Goal: Information Seeking & Learning: Understand process/instructions

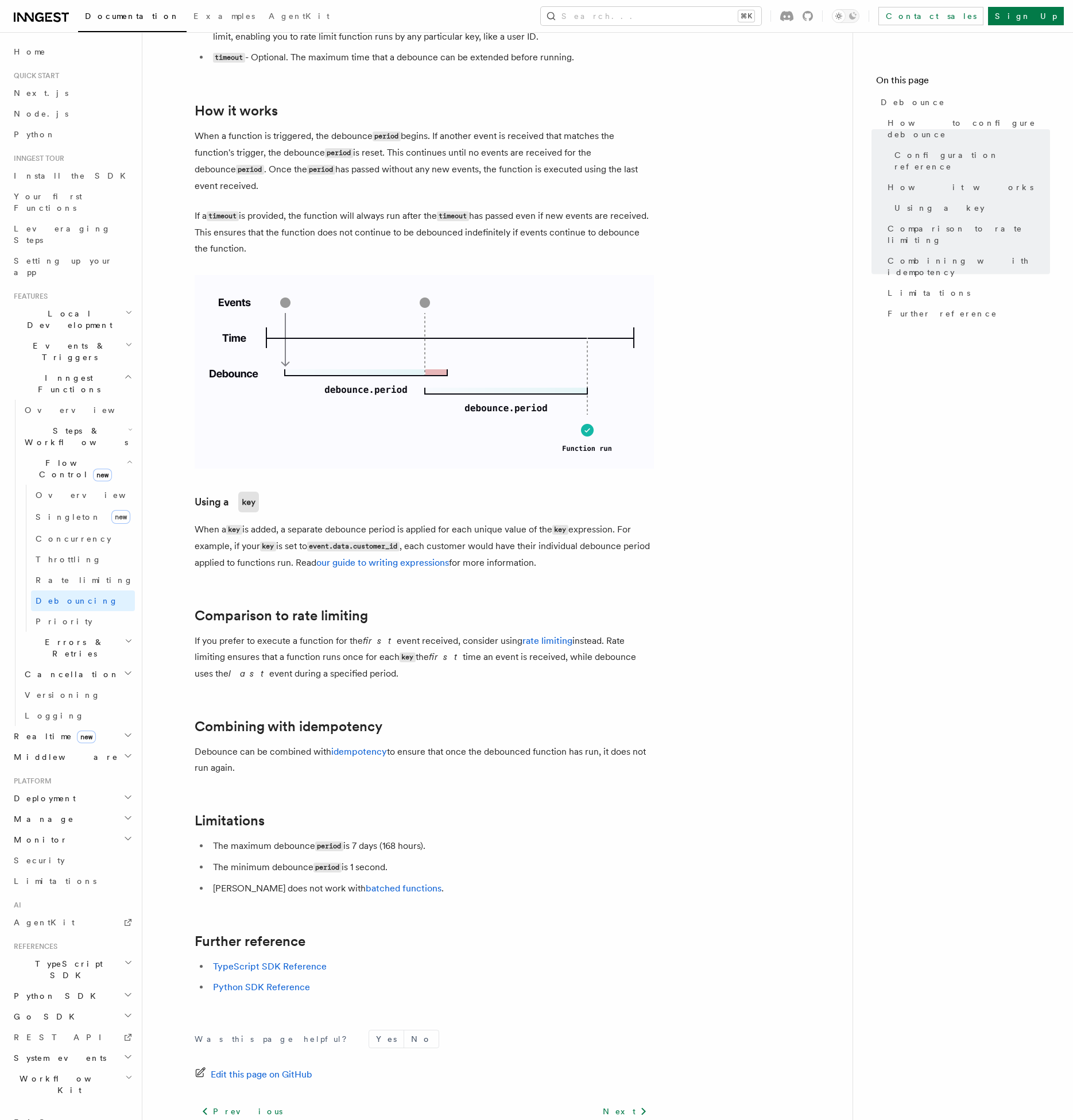
scroll to position [589, 0]
click at [666, 429] on article "Features Inngest Functions Flow Control Debounce Debounce delays function execu…" at bounding box center [498, 340] width 673 height 1758
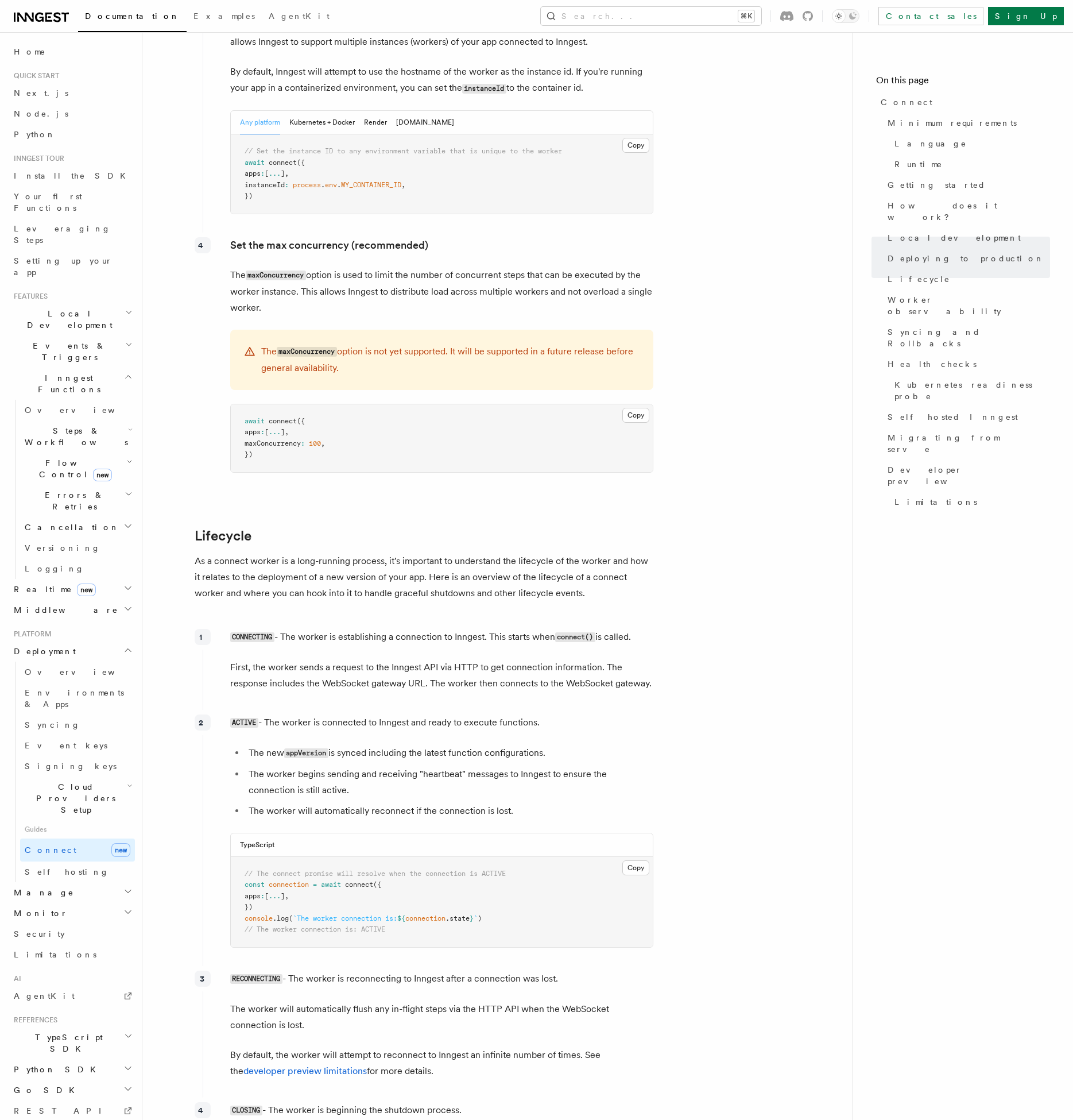
scroll to position [2240, 0]
click at [346, 657] on p "First, the worker sends a request to the Inngest API via HTTP to get connection…" at bounding box center [441, 674] width 423 height 32
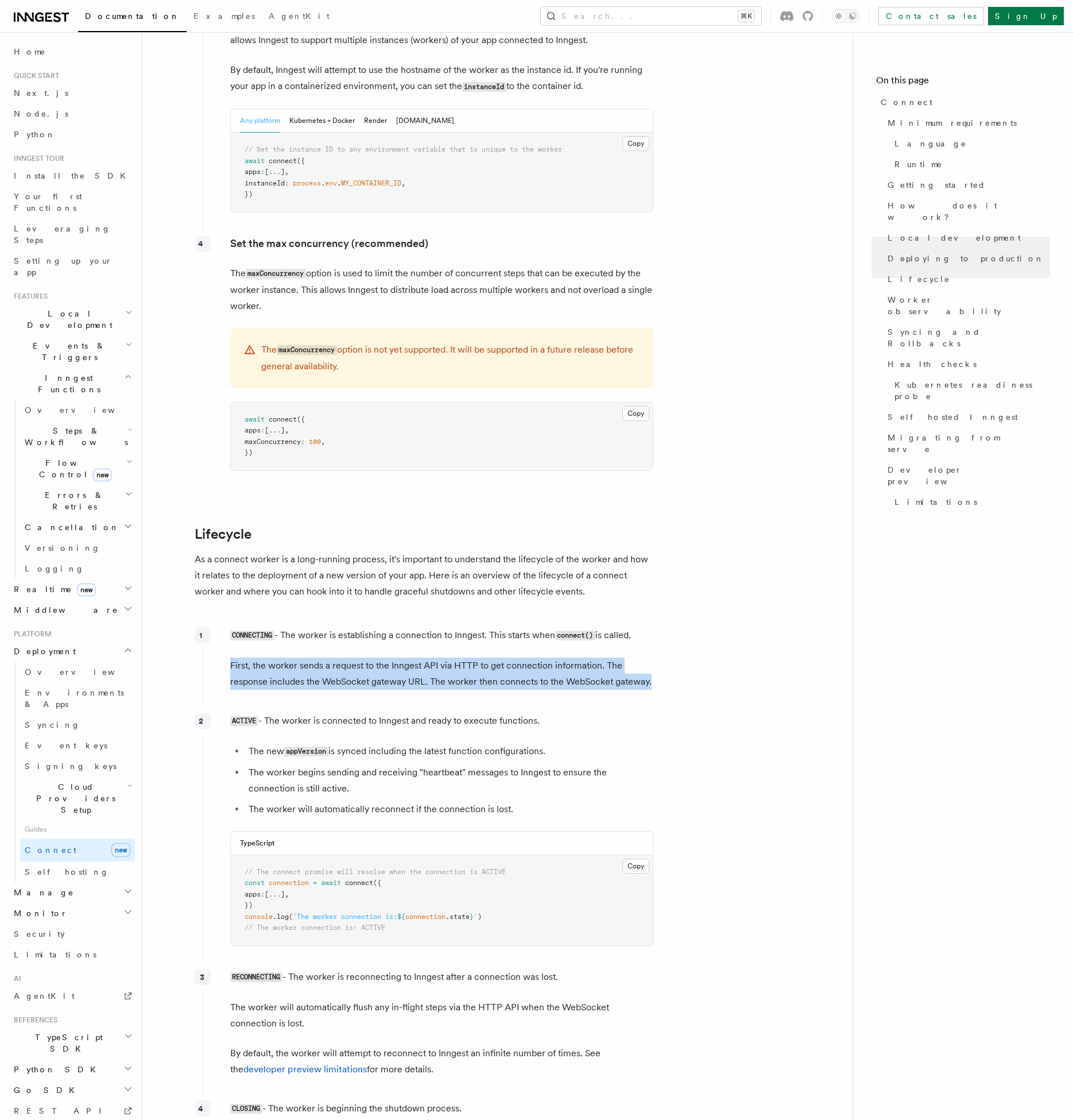
click at [419, 708] on div "ACTIVE - The worker is connected to Inngest and ready to execute functions. The…" at bounding box center [429, 834] width 451 height 251
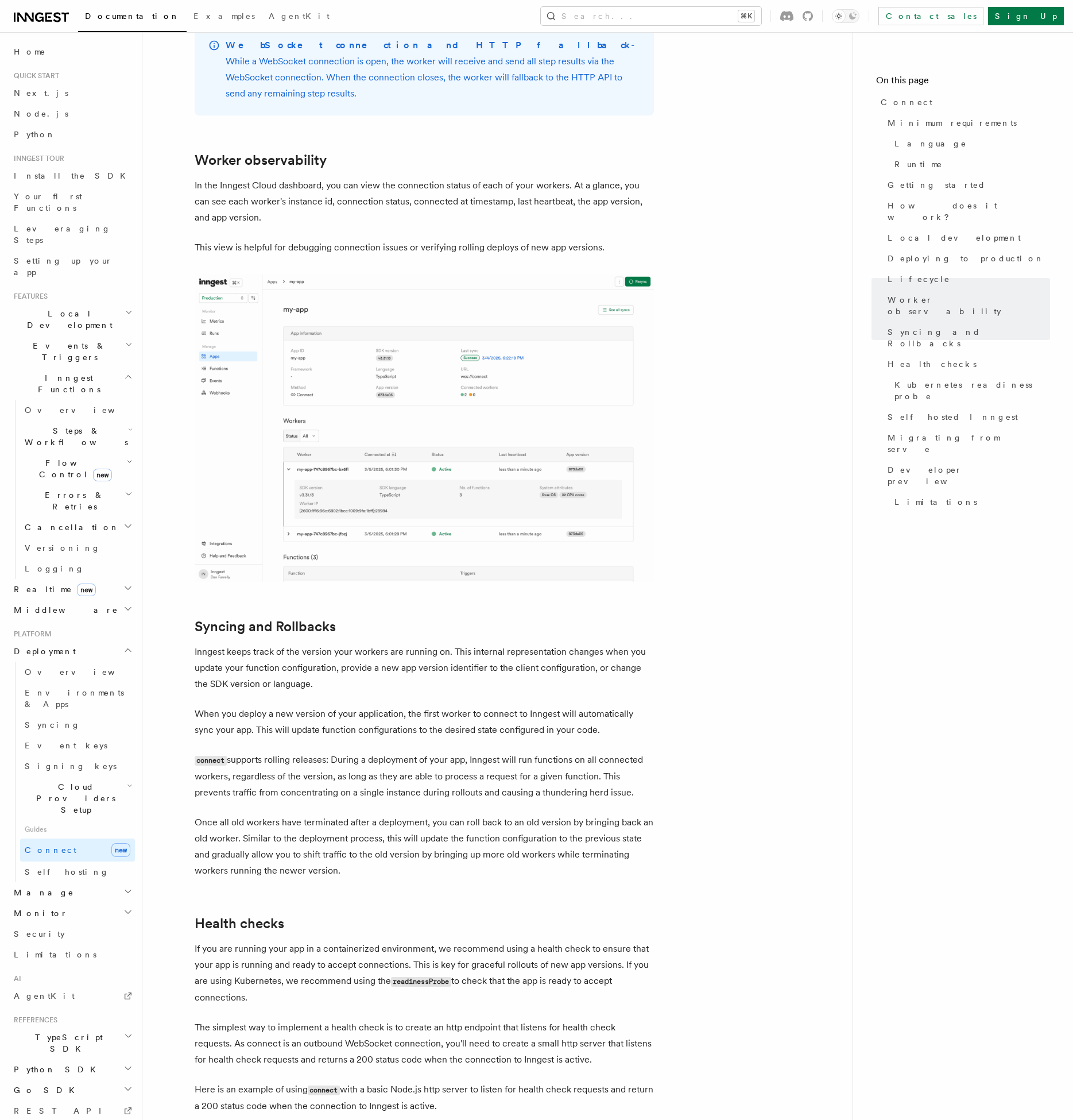
scroll to position [3881, 0]
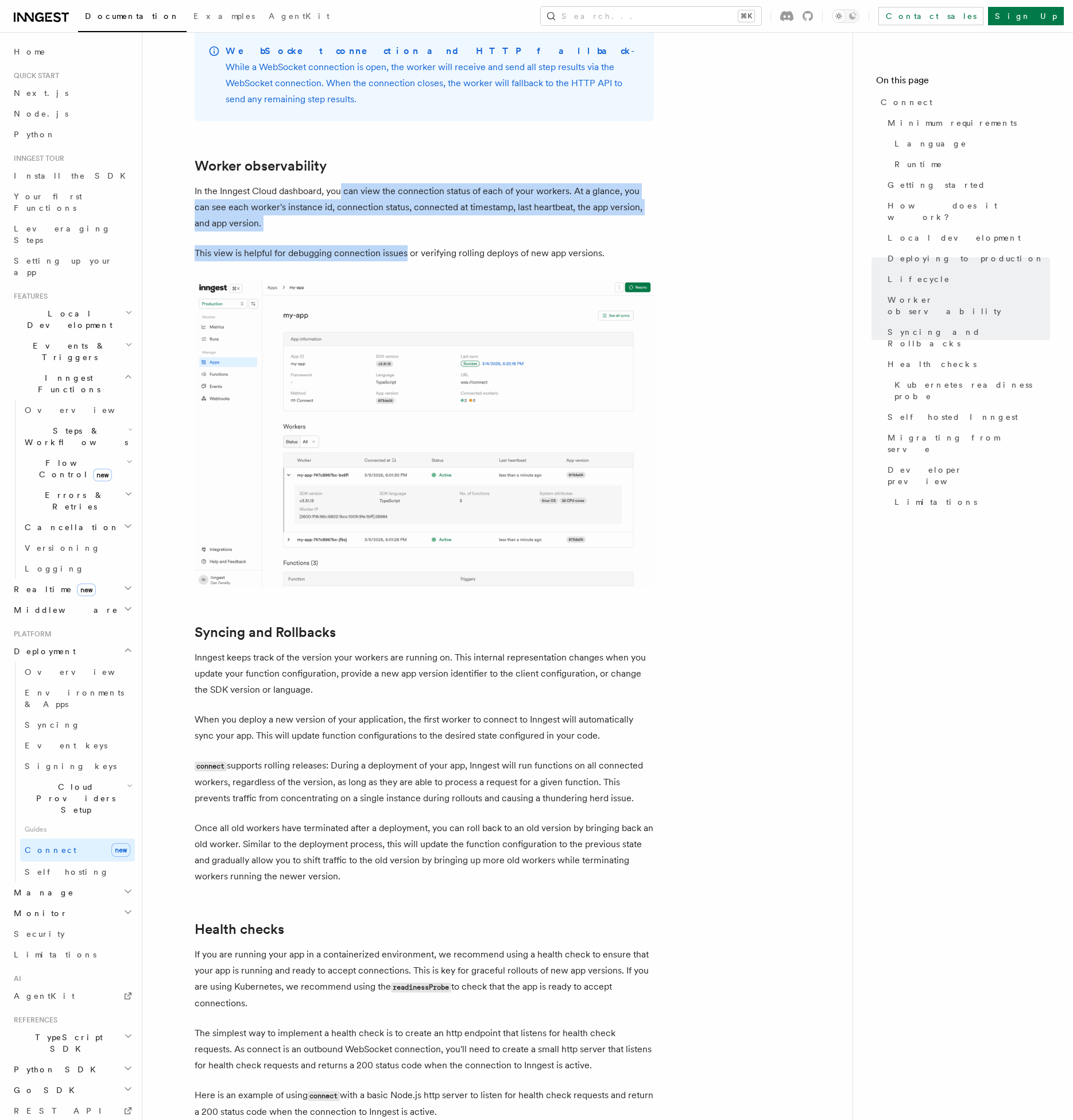
drag, startPoint x: 404, startPoint y: 176, endPoint x: 342, endPoint y: 106, distance: 93.5
click at [342, 183] on p "In the Inngest Cloud dashboard, you can view the connection status of each of y…" at bounding box center [425, 207] width 459 height 48
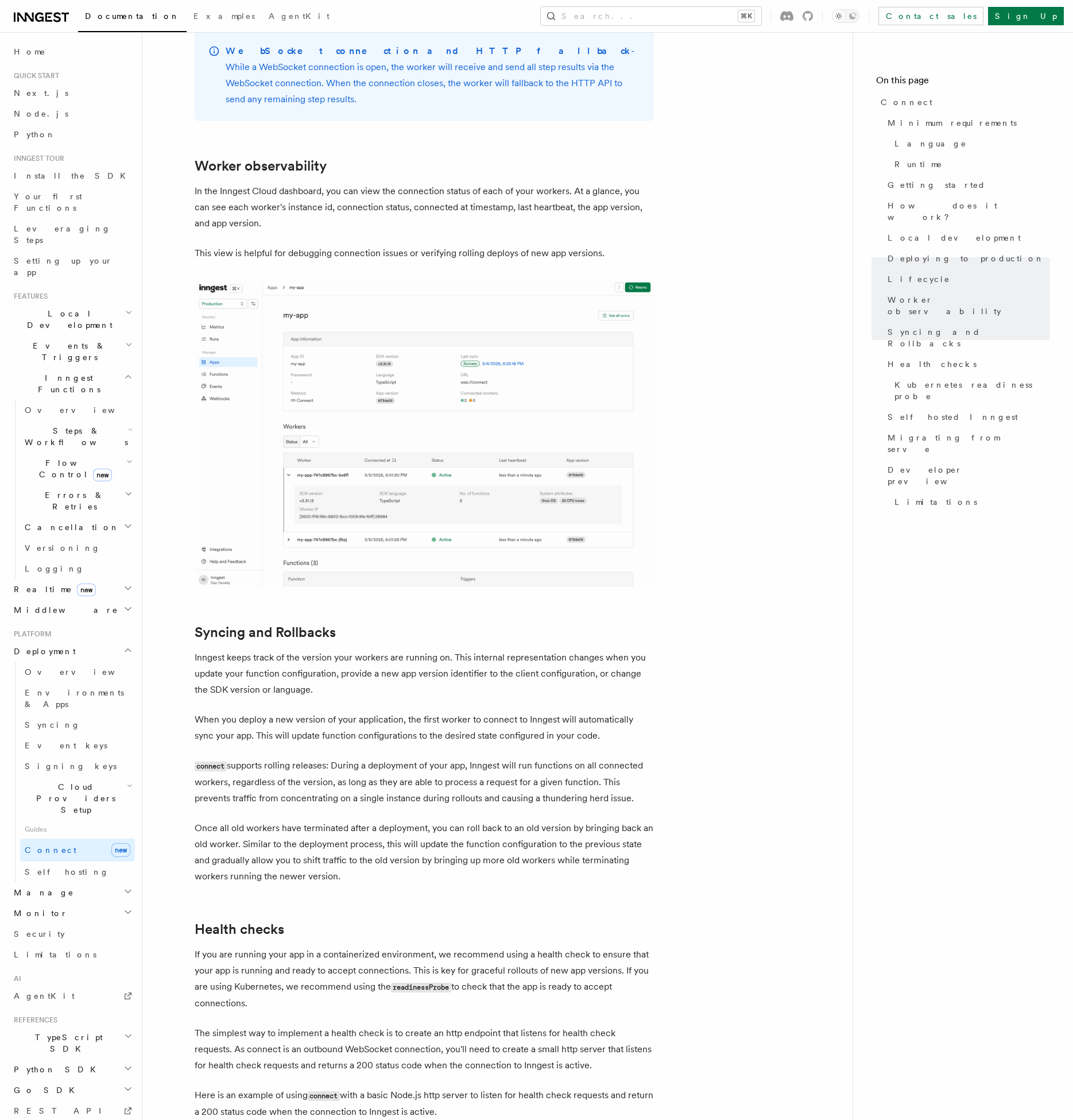
click at [342, 183] on p "In the Inngest Cloud dashboard, you can view the connection status of each of y…" at bounding box center [425, 207] width 459 height 48
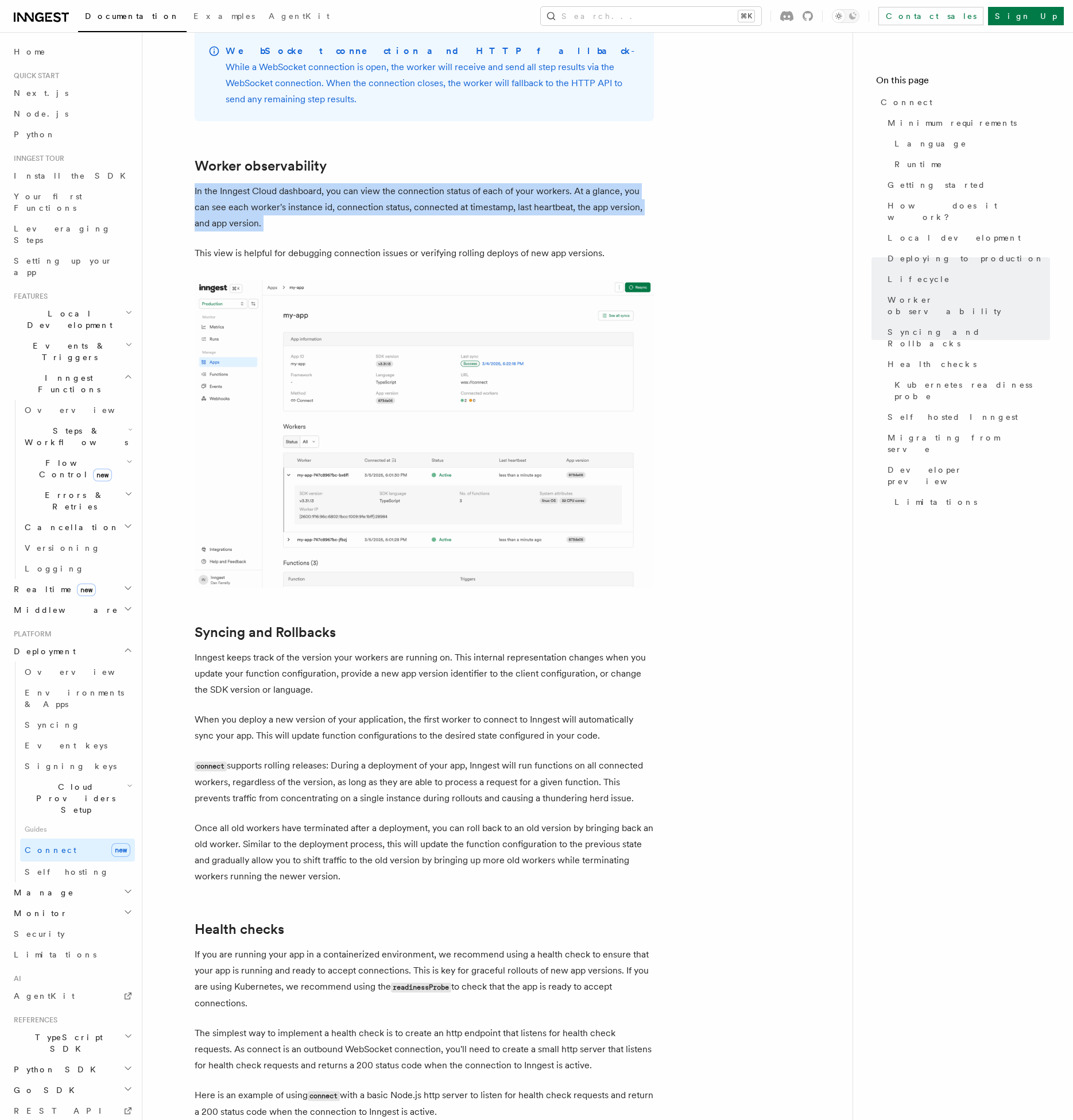
click at [441, 183] on p "In the Inngest Cloud dashboard, you can view the connection status of each of y…" at bounding box center [425, 207] width 459 height 48
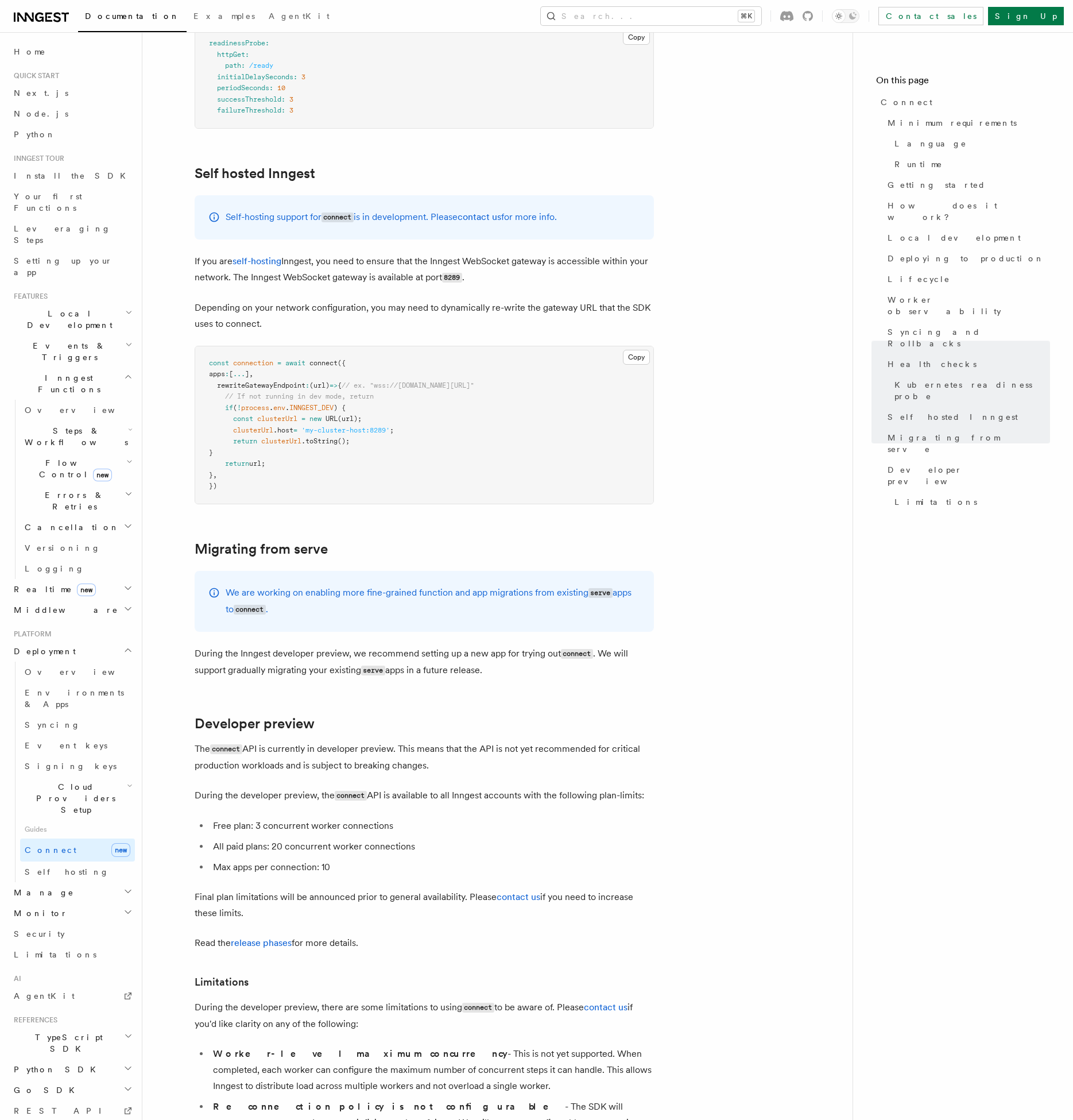
scroll to position [5759, 0]
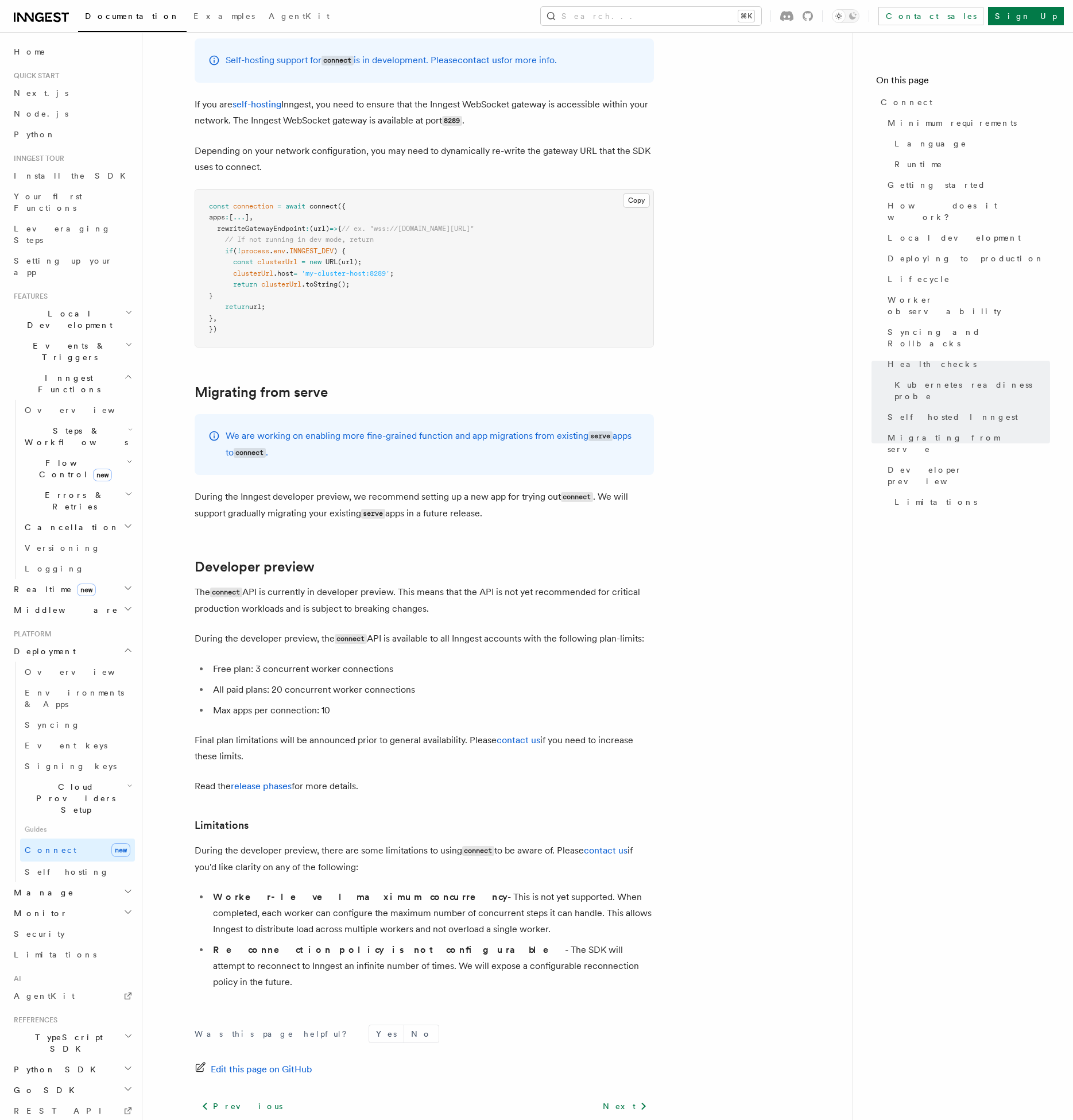
click at [860, 726] on nav "On this page Connect Minimum requirements Language Runtime Getting started How …" at bounding box center [963, 576] width 221 height 1088
click at [864, 787] on nav "On this page Connect Minimum requirements Language Runtime Getting started How …" at bounding box center [963, 576] width 221 height 1088
